Goal: Obtain resource: Download file/media

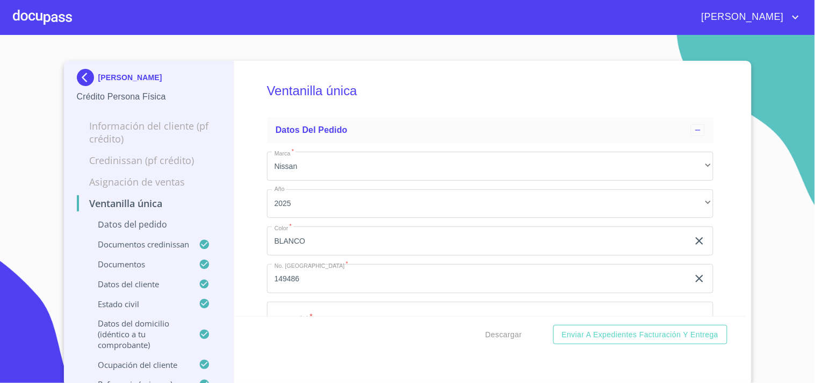
scroll to position [846, 0]
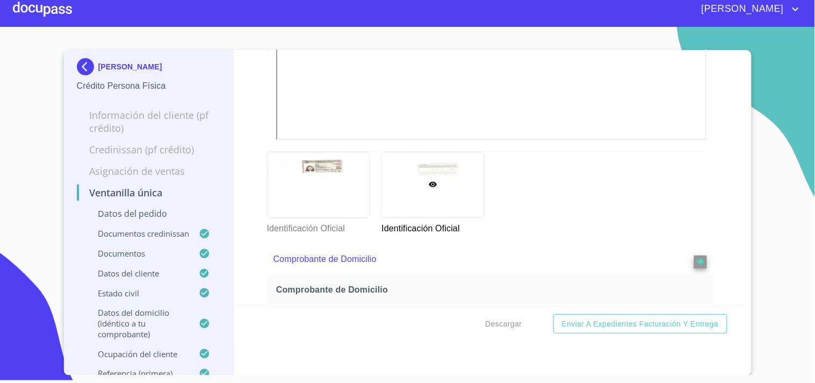
click at [55, 17] on div at bounding box center [42, 9] width 59 height 34
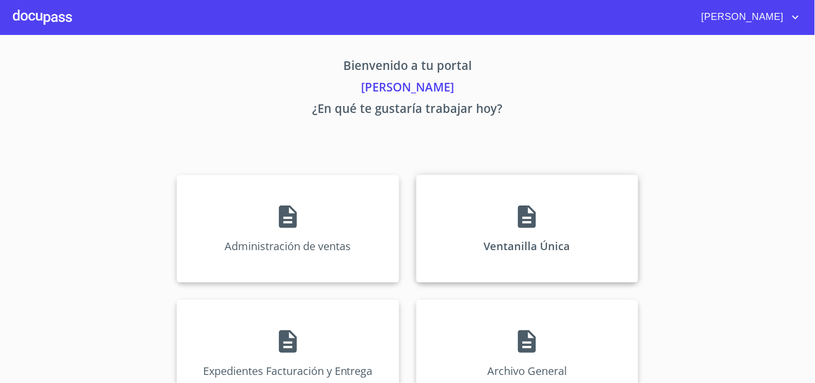
click at [468, 231] on div "Ventanilla Única" at bounding box center [527, 228] width 222 height 107
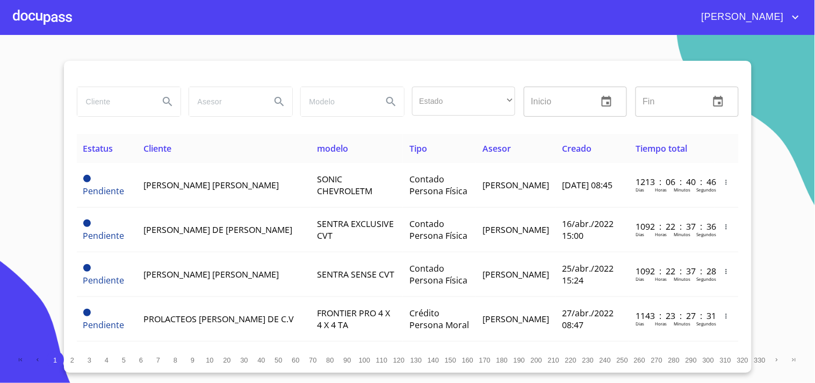
click at [113, 105] on input "search" at bounding box center [113, 101] width 73 height 29
type input "FRESCOS Y SECOS"
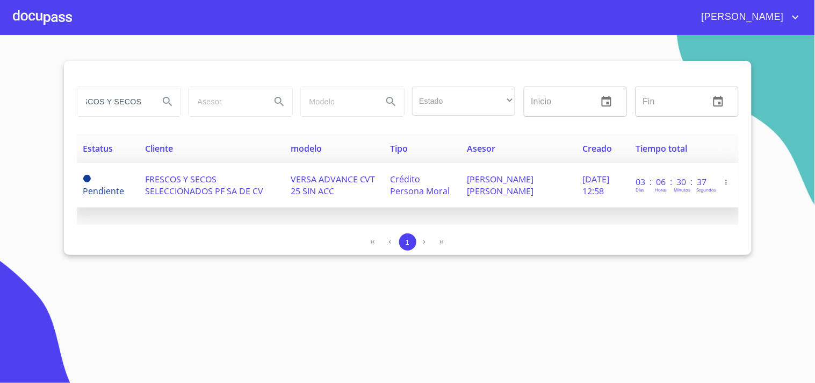
scroll to position [0, 0]
click at [218, 188] on span "FRESCOS Y SECOS SELECCIONADOS PF SA DE CV" at bounding box center [205, 185] width 118 height 24
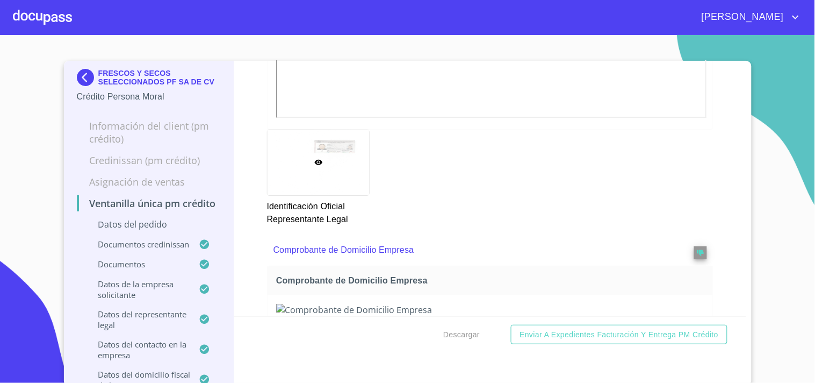
scroll to position [895, 0]
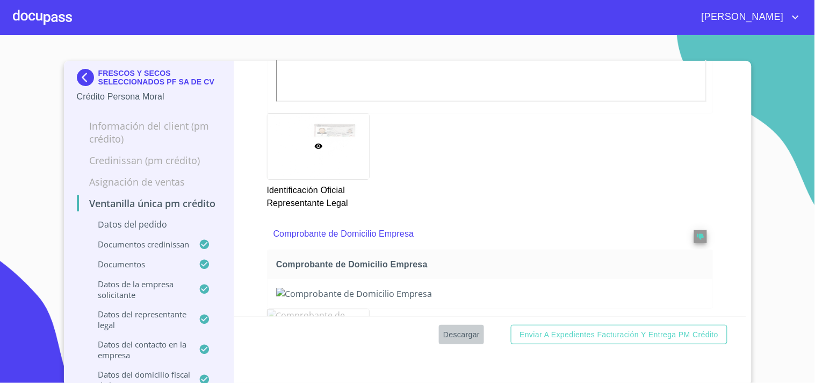
click at [458, 330] on span "Descargar" at bounding box center [461, 334] width 37 height 13
